Goal: Information Seeking & Learning: Learn about a topic

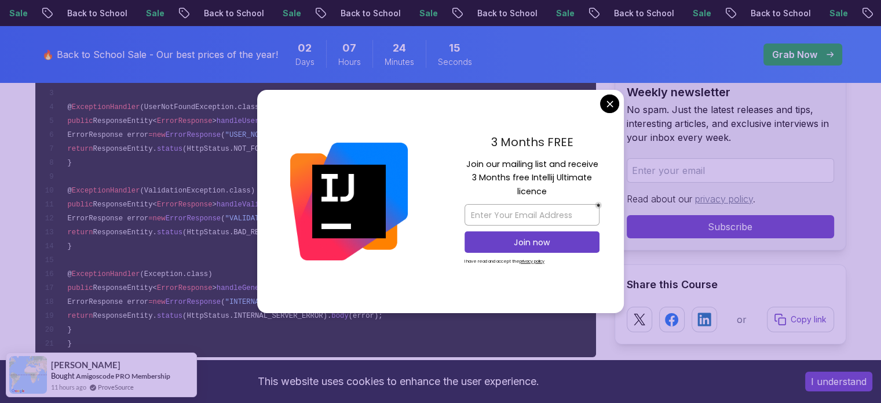
scroll to position [8709, 0]
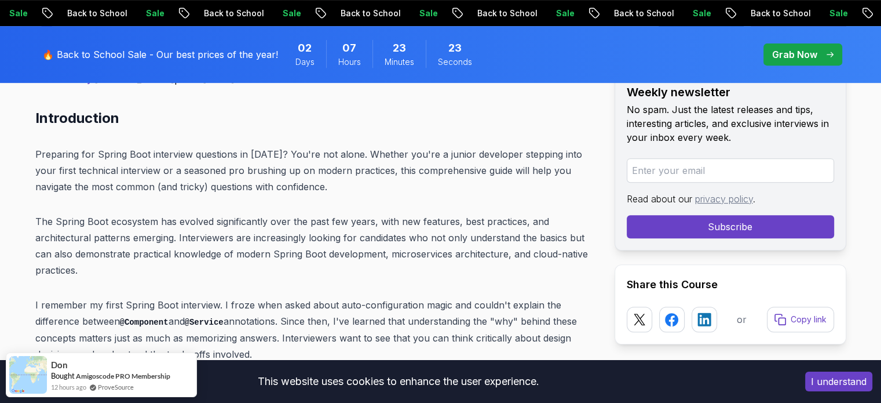
scroll to position [522, 0]
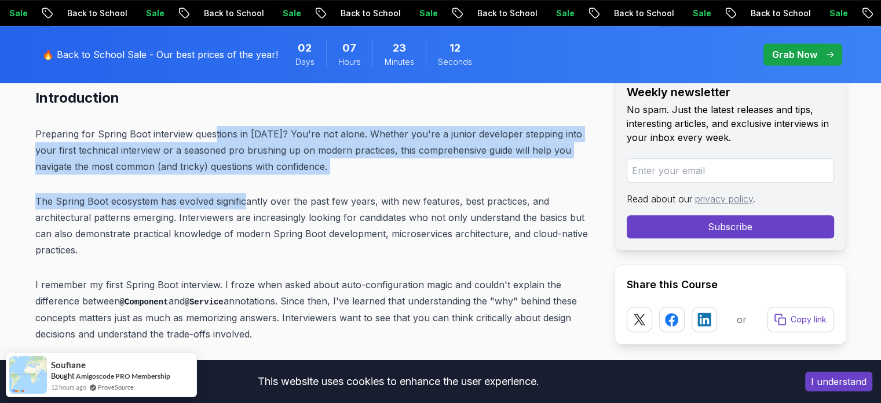
drag, startPoint x: 213, startPoint y: 125, endPoint x: 248, endPoint y: 183, distance: 67.9
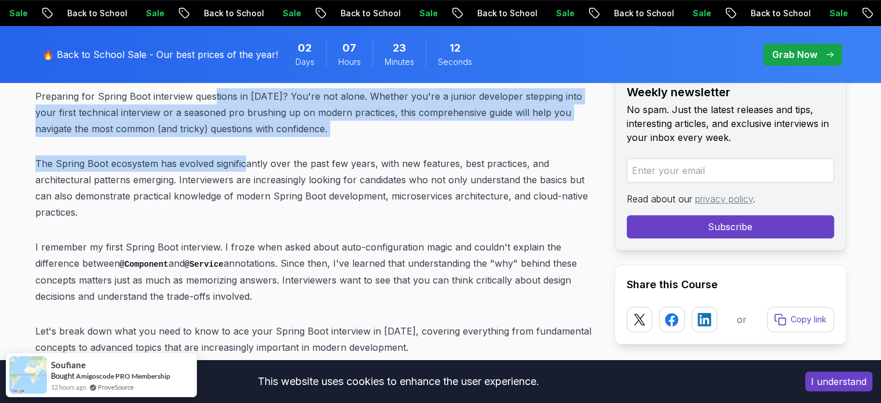
scroll to position [579, 0]
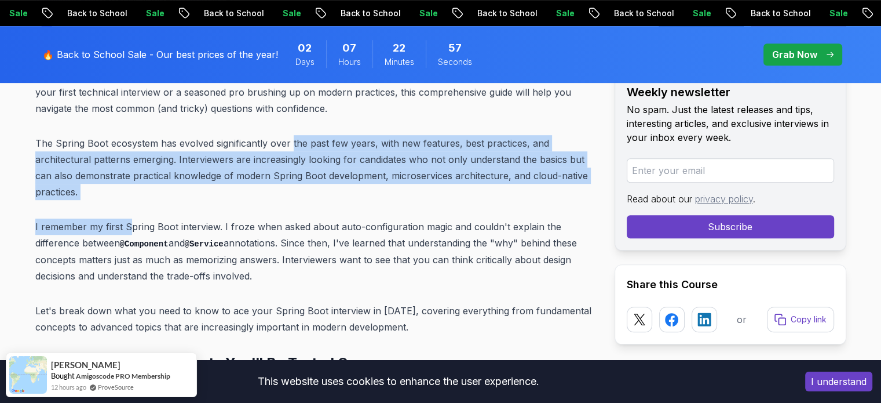
drag, startPoint x: 291, startPoint y: 142, endPoint x: 132, endPoint y: 216, distance: 175.5
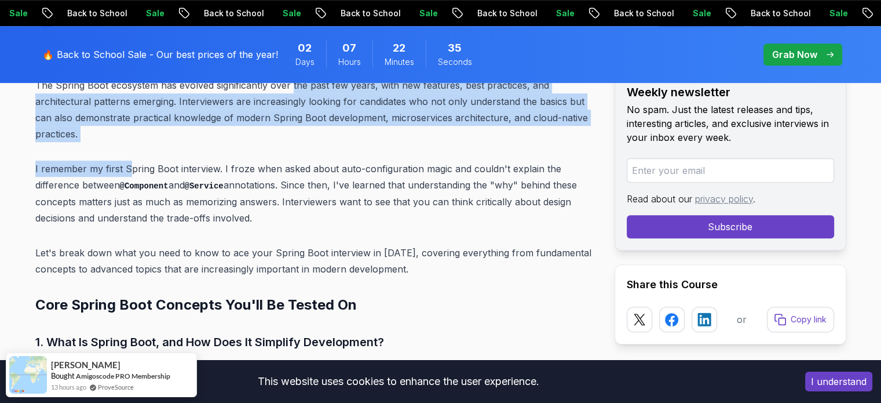
drag, startPoint x: 218, startPoint y: 169, endPoint x: 267, endPoint y: 214, distance: 66.9
click at [267, 214] on p "I remember my first Spring Boot interview. I froze when asked about auto-config…" at bounding box center [315, 193] width 561 height 65
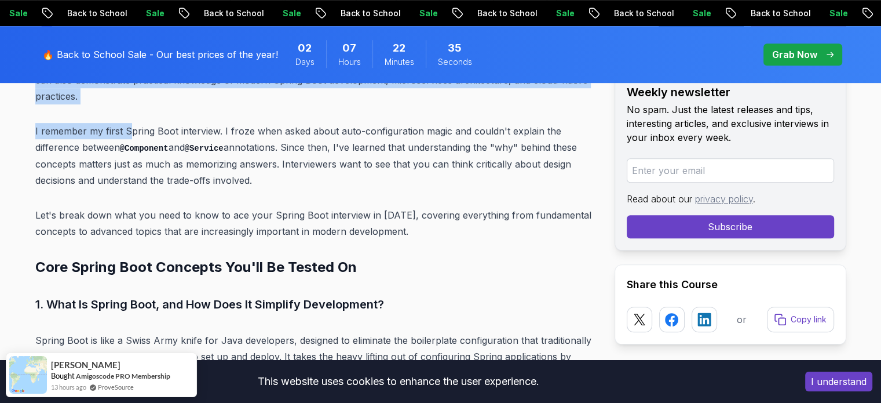
scroll to position [695, 0]
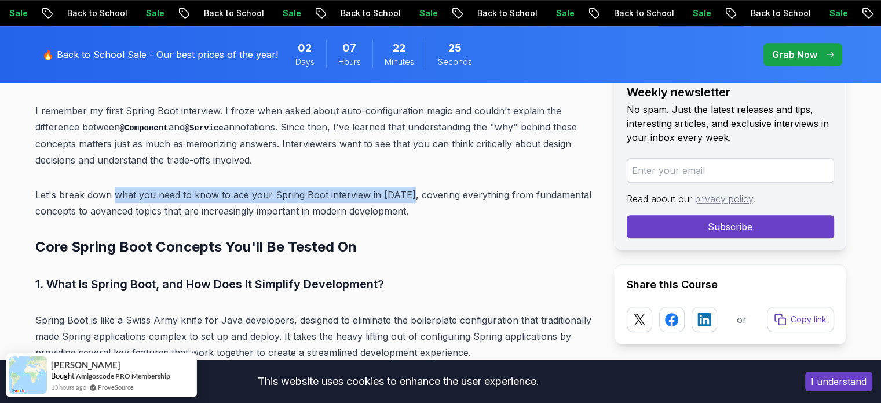
drag, startPoint x: 112, startPoint y: 195, endPoint x: 403, endPoint y: 201, distance: 291.0
click at [403, 201] on p "Let's break down what you need to know to ace your Spring Boot interview in [DA…" at bounding box center [315, 203] width 561 height 32
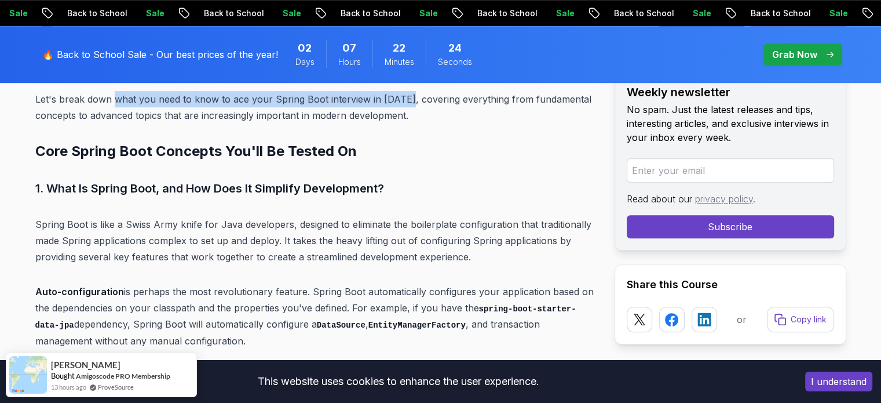
scroll to position [811, 0]
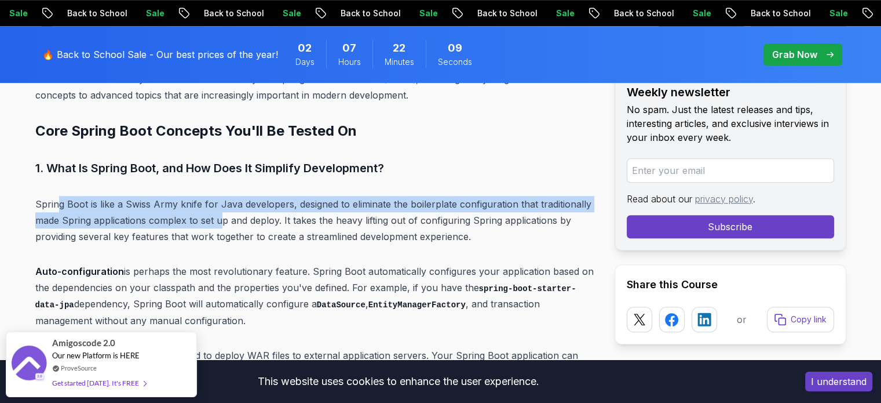
drag, startPoint x: 61, startPoint y: 202, endPoint x: 223, endPoint y: 227, distance: 163.5
click at [223, 227] on p "Spring Boot is like a Swiss Army knife for Java developers, designed to elimina…" at bounding box center [315, 220] width 561 height 49
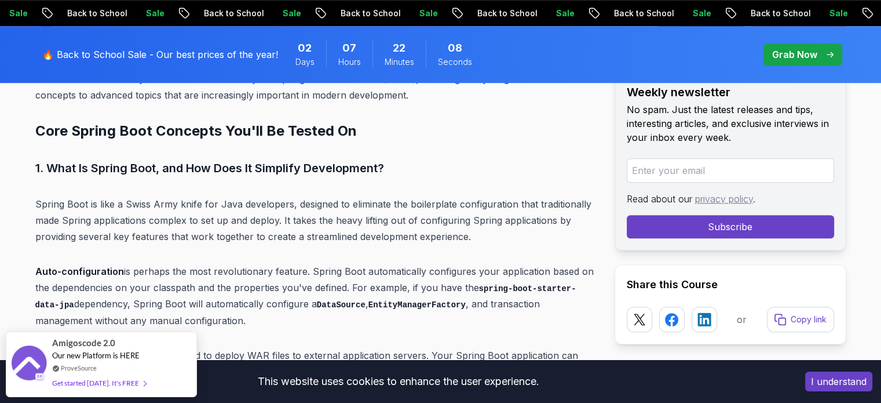
click at [283, 225] on p "Spring Boot is like a Swiss Army knife for Java developers, designed to elimina…" at bounding box center [315, 220] width 561 height 49
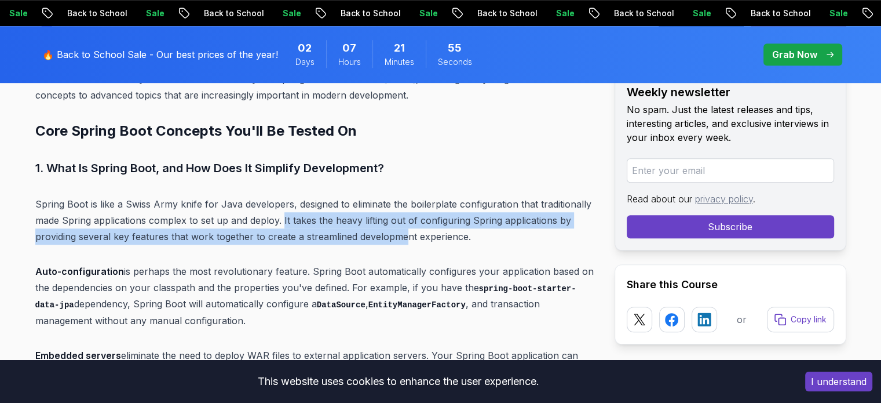
drag, startPoint x: 283, startPoint y: 220, endPoint x: 401, endPoint y: 240, distance: 119.9
click at [401, 240] on p "Spring Boot is like a Swiss Army knife for Java developers, designed to elimina…" at bounding box center [315, 220] width 561 height 49
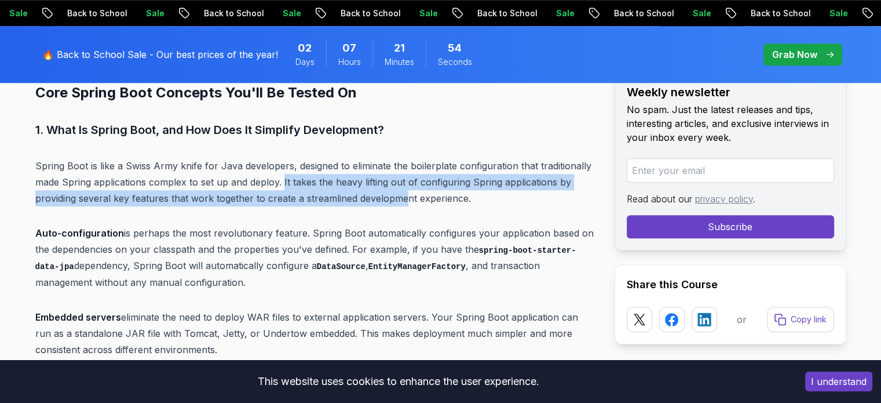
scroll to position [869, 0]
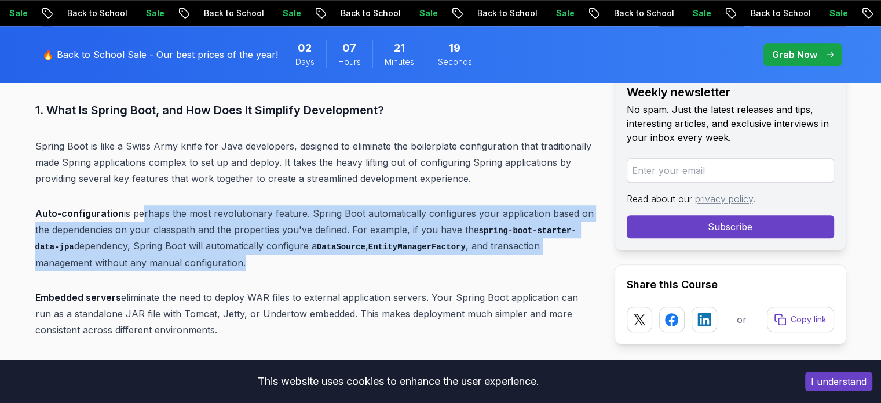
drag, startPoint x: 141, startPoint y: 213, endPoint x: 311, endPoint y: 258, distance: 175.3
click at [311, 258] on p "Auto-configuration is perhaps the most revolutionary feature. Spring Boot autom…" at bounding box center [315, 237] width 561 height 65
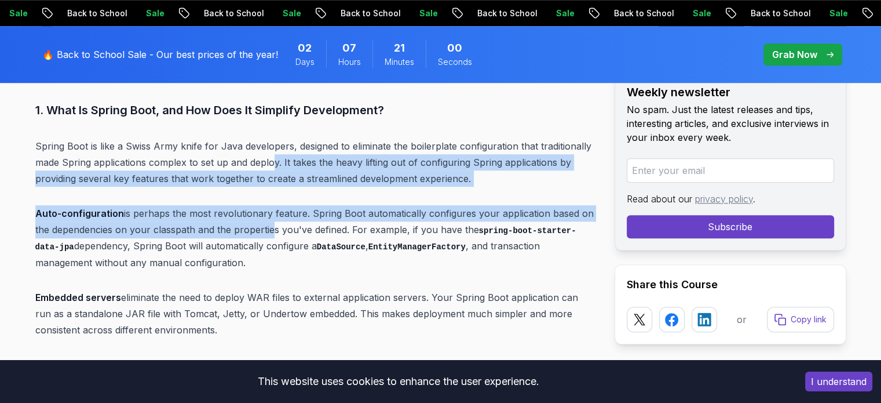
drag, startPoint x: 275, startPoint y: 162, endPoint x: 97, endPoint y: 222, distance: 187.3
click at [82, 229] on p "Auto-configuration is perhaps the most revolutionary feature. Spring Boot autom…" at bounding box center [315, 237] width 561 height 65
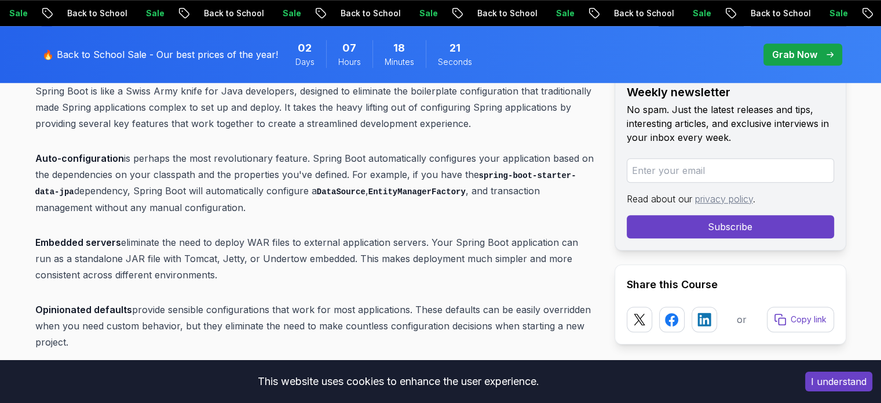
scroll to position [927, 0]
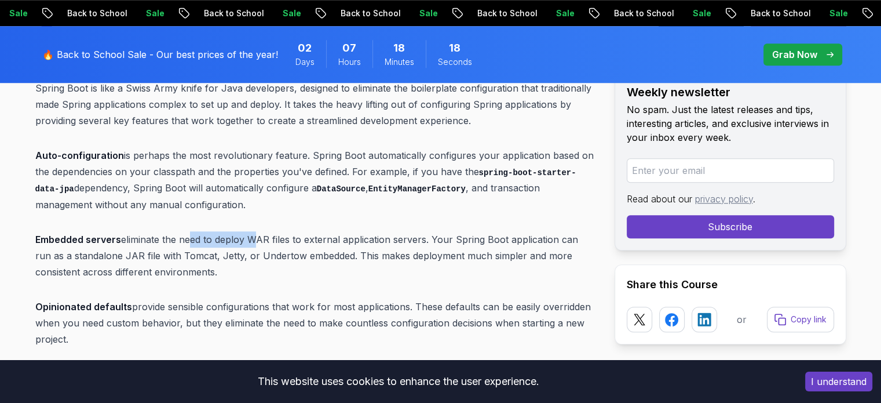
drag, startPoint x: 186, startPoint y: 239, endPoint x: 252, endPoint y: 240, distance: 65.5
click at [252, 240] on p "Embedded servers eliminate the need to deploy WAR files to external application…" at bounding box center [315, 255] width 561 height 49
click at [126, 240] on p "Embedded servers eliminate the need to deploy WAR files to external application…" at bounding box center [315, 255] width 561 height 49
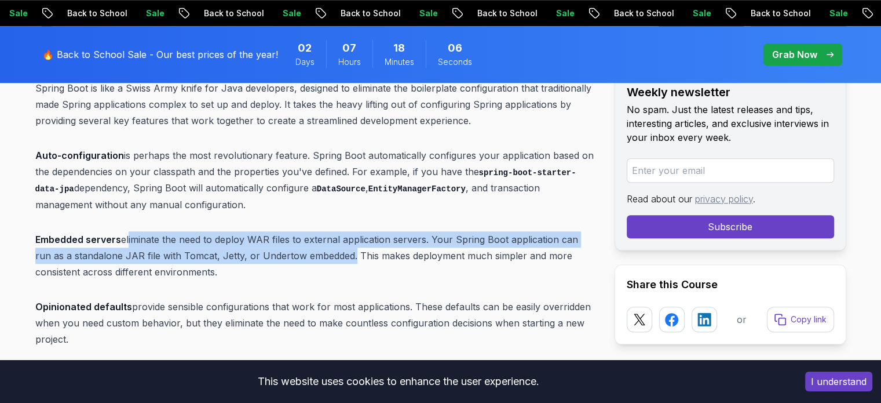
drag, startPoint x: 127, startPoint y: 237, endPoint x: 332, endPoint y: 261, distance: 205.9
click at [332, 261] on p "Embedded servers eliminate the need to deploy WAR files to external application…" at bounding box center [315, 255] width 561 height 49
click at [333, 261] on p "Embedded servers eliminate the need to deploy WAR files to external application…" at bounding box center [315, 255] width 561 height 49
drag, startPoint x: 225, startPoint y: 239, endPoint x: 331, endPoint y: 256, distance: 107.9
click at [331, 256] on p "Embedded servers eliminate the need to deploy WAR files to external application…" at bounding box center [315, 255] width 561 height 49
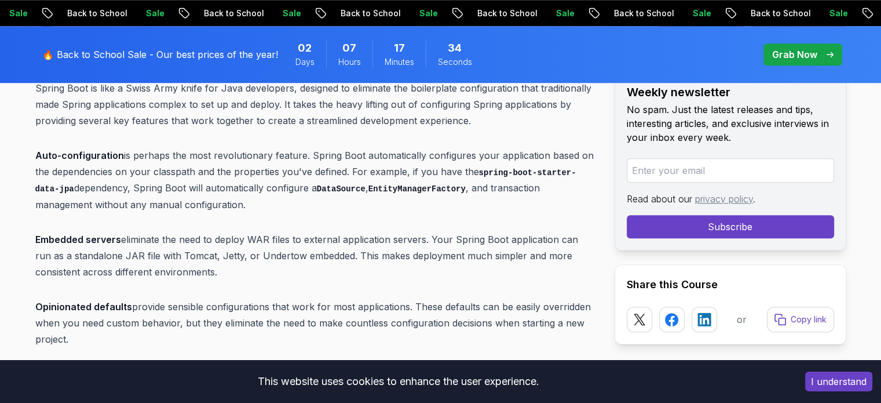
click at [79, 246] on p "Embedded servers eliminate the need to deploy WAR files to external application…" at bounding box center [315, 255] width 561 height 49
drag, startPoint x: 93, startPoint y: 252, endPoint x: 190, endPoint y: 254, distance: 96.8
click at [190, 254] on p "Embedded servers eliminate the need to deploy WAR files to external application…" at bounding box center [315, 255] width 561 height 49
click at [191, 260] on p "Embedded servers eliminate the need to deploy WAR files to external application…" at bounding box center [315, 255] width 561 height 49
click at [173, 253] on p "Embedded servers eliminate the need to deploy WAR files to external application…" at bounding box center [315, 255] width 561 height 49
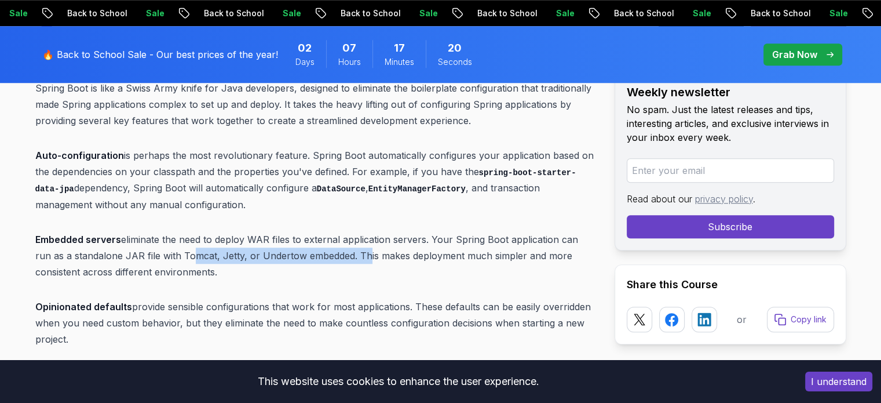
drag, startPoint x: 167, startPoint y: 250, endPoint x: 347, endPoint y: 261, distance: 180.0
click at [343, 254] on p "Embedded servers eliminate the need to deploy WAR files to external application…" at bounding box center [315, 255] width 561 height 49
click at [347, 261] on p "Embedded servers eliminate the need to deploy WAR files to external application…" at bounding box center [315, 255] width 561 height 49
drag, startPoint x: 341, startPoint y: 252, endPoint x: 314, endPoint y: 272, distance: 33.5
click at [314, 272] on p "Embedded servers eliminate the need to deploy WAR files to external application…" at bounding box center [315, 255] width 561 height 49
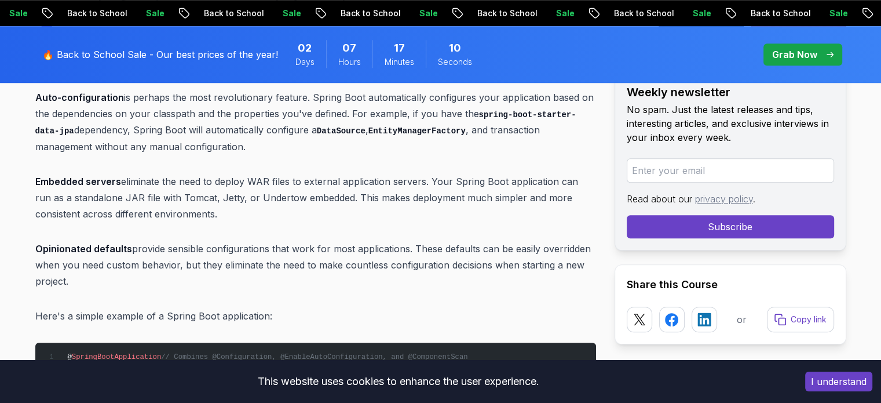
scroll to position [1043, 0]
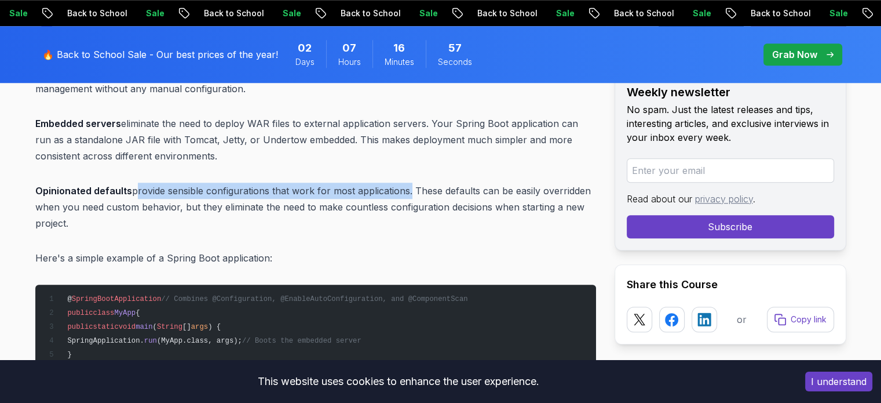
drag, startPoint x: 133, startPoint y: 190, endPoint x: 404, endPoint y: 189, distance: 270.6
click at [404, 189] on p "Opinionated defaults provide sensible configurations that work for most applica…" at bounding box center [315, 207] width 561 height 49
click at [177, 187] on p "Opinionated defaults provide sensible configurations that work for most applica…" at bounding box center [315, 207] width 561 height 49
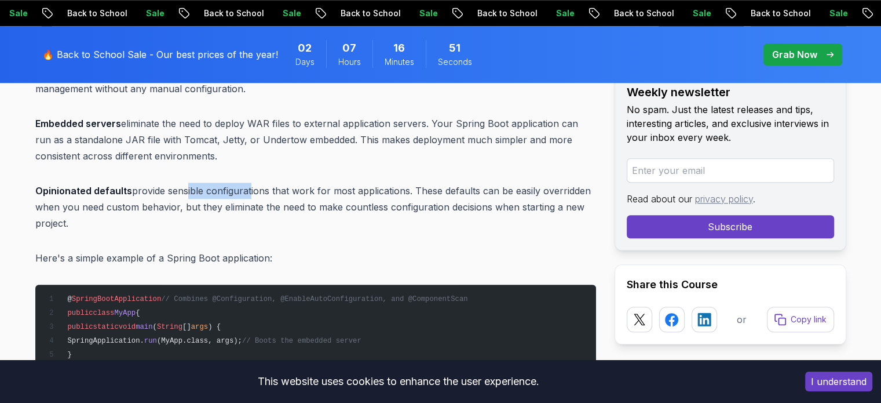
drag, startPoint x: 197, startPoint y: 188, endPoint x: 246, endPoint y: 184, distance: 49.4
click at [246, 184] on p "Opinionated defaults provide sensible configurations that work for most applica…" at bounding box center [315, 207] width 561 height 49
drag, startPoint x: 143, startPoint y: 202, endPoint x: 173, endPoint y: 203, distance: 30.8
click at [173, 203] on p "Opinionated defaults provide sensible configurations that work for most applica…" at bounding box center [315, 207] width 561 height 49
click at [106, 195] on p "Opinionated defaults provide sensible configurations that work for most applica…" at bounding box center [315, 207] width 561 height 49
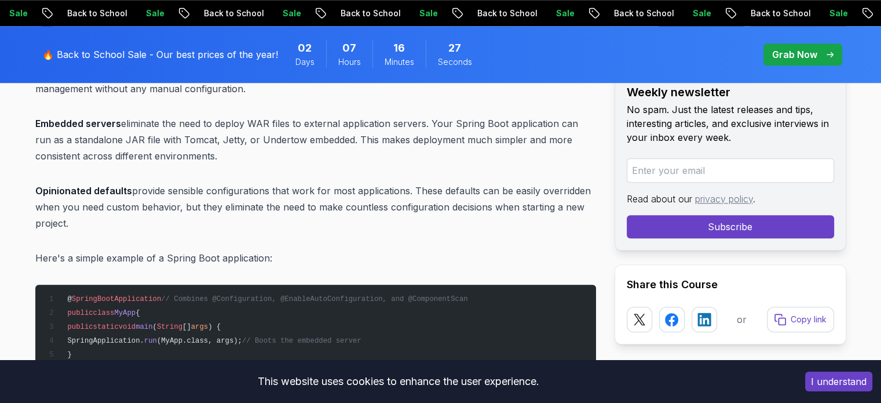
drag, startPoint x: 98, startPoint y: 203, endPoint x: 311, endPoint y: 221, distance: 213.4
click at [311, 221] on p "Opinionated defaults provide sensible configurations that work for most applica…" at bounding box center [315, 207] width 561 height 49
click at [151, 228] on p "Opinionated defaults provide sensible configurations that work for most applica…" at bounding box center [315, 207] width 561 height 49
drag, startPoint x: 39, startPoint y: 187, endPoint x: 121, endPoint y: 187, distance: 81.1
click at [121, 187] on strong "Opinionated defaults" at bounding box center [83, 191] width 97 height 12
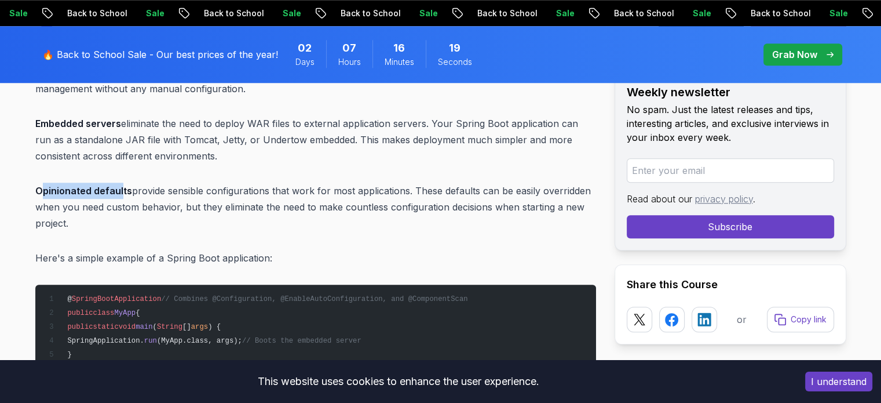
click at [111, 192] on strong "Opinionated defaults" at bounding box center [83, 191] width 97 height 12
click at [54, 188] on strong "Opinionated defaults" at bounding box center [83, 191] width 97 height 12
click at [38, 189] on strong "Opinionated defaults" at bounding box center [83, 191] width 97 height 12
drag, startPoint x: 36, startPoint y: 187, endPoint x: 128, endPoint y: 187, distance: 92.1
click at [128, 187] on p "Opinionated defaults provide sensible configurations that work for most applica…" at bounding box center [315, 207] width 561 height 49
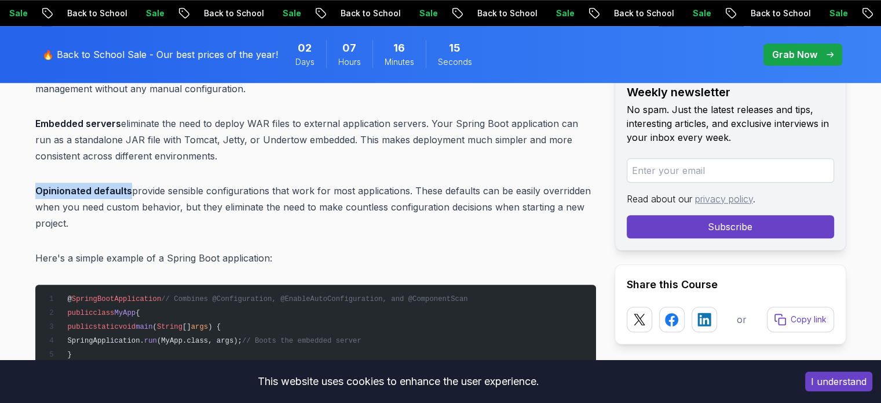
copy strong "Opinionated defaults"
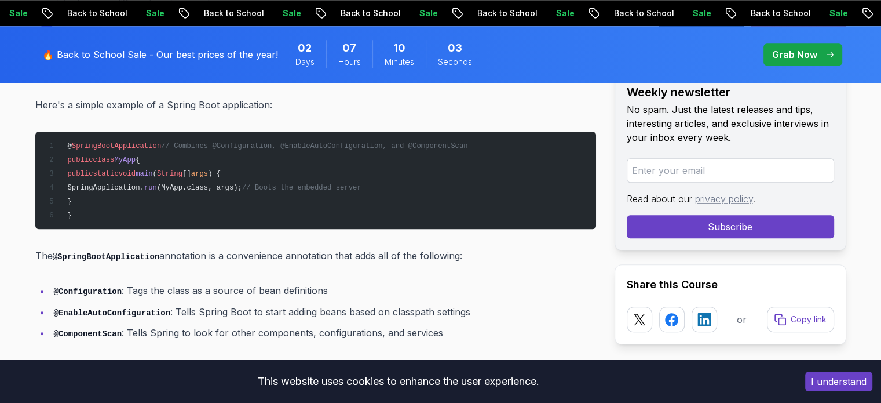
scroll to position [1217, 0]
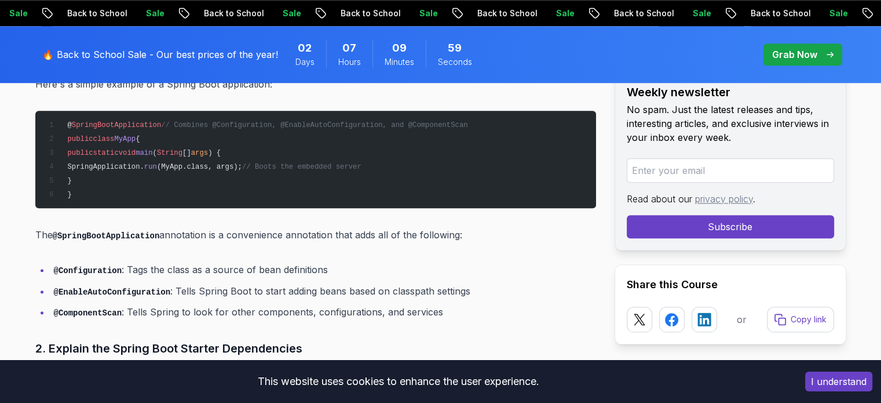
drag, startPoint x: 231, startPoint y: 237, endPoint x: 477, endPoint y: 235, distance: 246.3
click at [477, 235] on p "The @SpringBootApplication annotation is a convenience annotation that adds all…" at bounding box center [315, 235] width 561 height 17
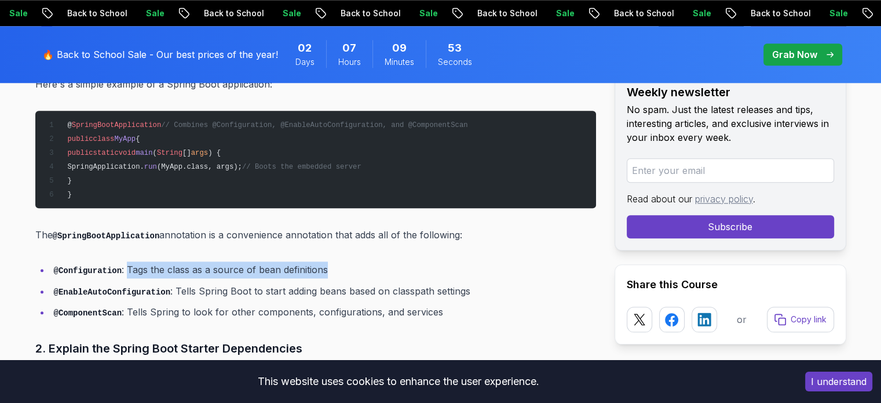
drag, startPoint x: 121, startPoint y: 268, endPoint x: 342, endPoint y: 273, distance: 221.4
click at [342, 273] on li "@Configuration : Tags the class as a source of bean definitions" at bounding box center [323, 269] width 546 height 17
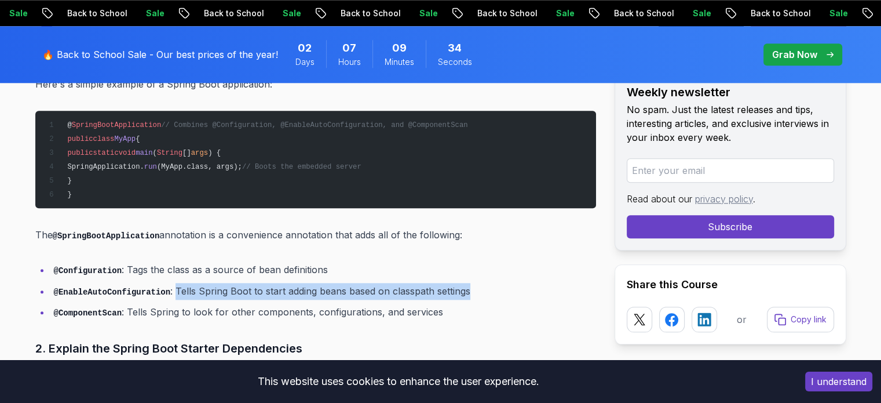
drag, startPoint x: 165, startPoint y: 288, endPoint x: 482, endPoint y: 284, distance: 317.0
click at [482, 284] on li "@EnableAutoConfiguration : Tells Spring Boot to start adding beans based on cla…" at bounding box center [323, 291] width 546 height 17
click at [467, 294] on li "@EnableAutoConfiguration : Tells Spring Boot to start adding beans based on cla…" at bounding box center [323, 291] width 546 height 17
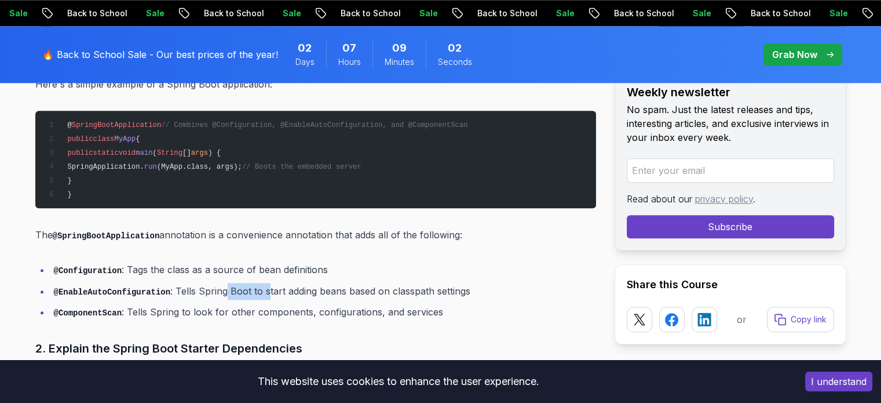
drag, startPoint x: 215, startPoint y: 291, endPoint x: 256, endPoint y: 291, distance: 41.1
click at [256, 291] on li "@EnableAutoConfiguration : Tells Spring Boot to start adding beans based on cla…" at bounding box center [323, 291] width 546 height 17
click at [278, 286] on li "@EnableAutoConfiguration : Tells Spring Boot to start adding beans based on cla…" at bounding box center [323, 291] width 546 height 17
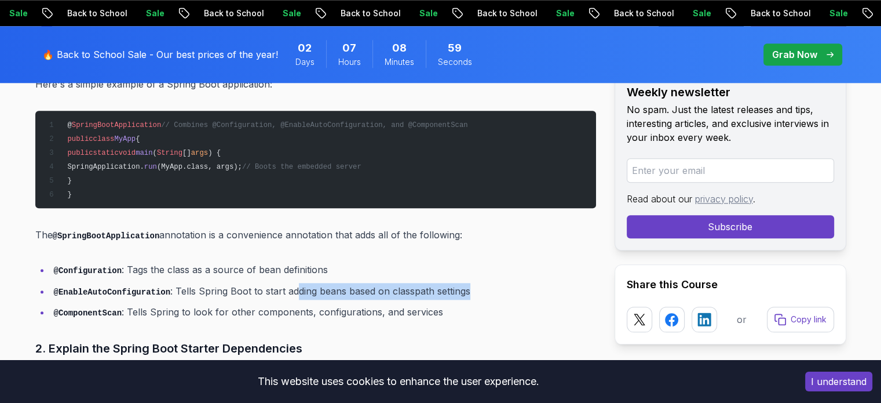
drag, startPoint x: 287, startPoint y: 290, endPoint x: 465, endPoint y: 286, distance: 178.0
click at [465, 286] on li "@EnableAutoConfiguration : Tells Spring Boot to start adding beans based on cla…" at bounding box center [323, 291] width 546 height 17
click at [462, 293] on li "@EnableAutoConfiguration : Tells Spring Boot to start adding beans based on cla…" at bounding box center [323, 291] width 546 height 17
click at [232, 286] on li "@EnableAutoConfiguration : Tells Spring Boot to start adding beans based on cla…" at bounding box center [323, 291] width 546 height 17
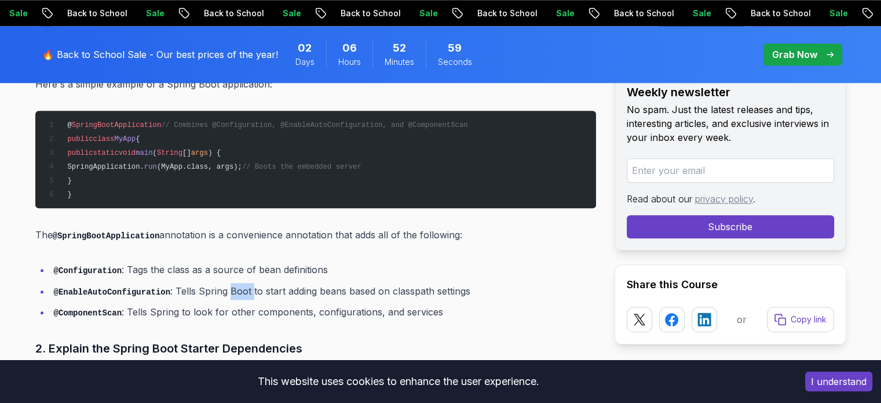
click at [232, 286] on li "@EnableAutoConfiguration : Tells Spring Boot to start adding beans based on cla…" at bounding box center [323, 291] width 546 height 17
click at [275, 289] on li "@EnableAutoConfiguration : Tells Spring Boot to start adding beans based on cla…" at bounding box center [323, 291] width 546 height 17
